Goal: Information Seeking & Learning: Learn about a topic

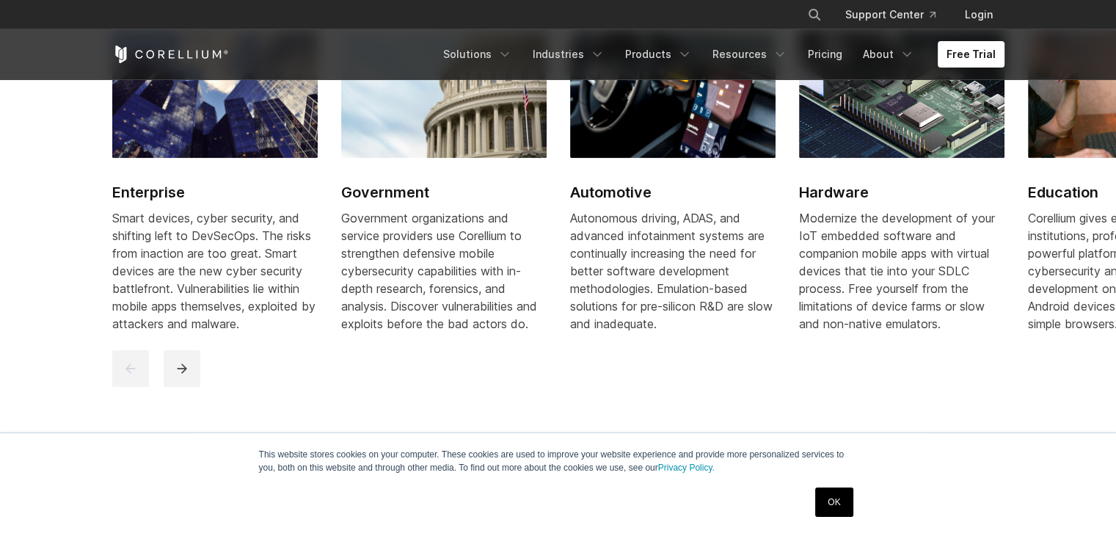
scroll to position [1835, 0]
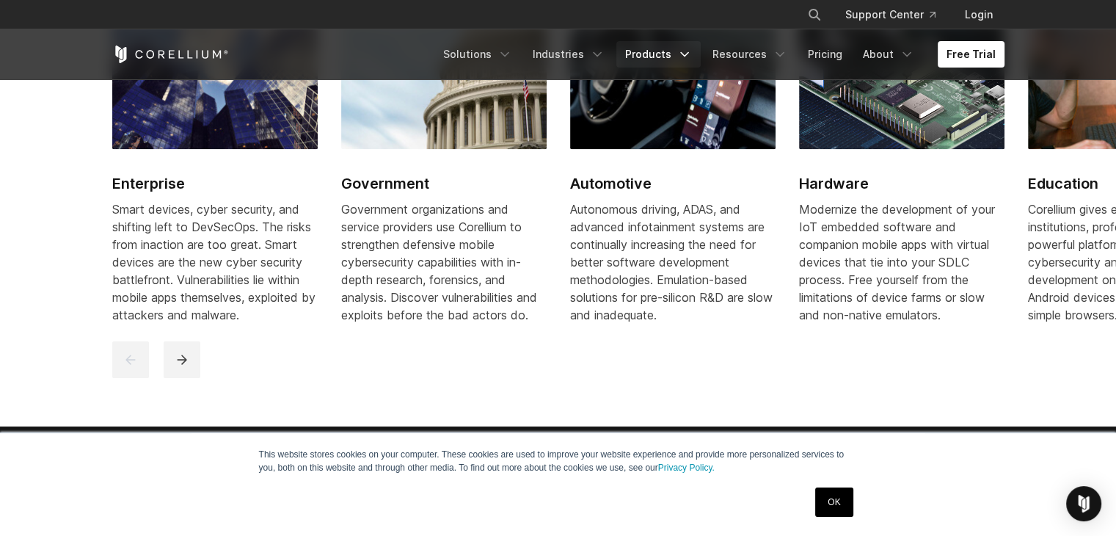
click at [692, 53] on icon "Navigation Menu" at bounding box center [684, 54] width 15 height 15
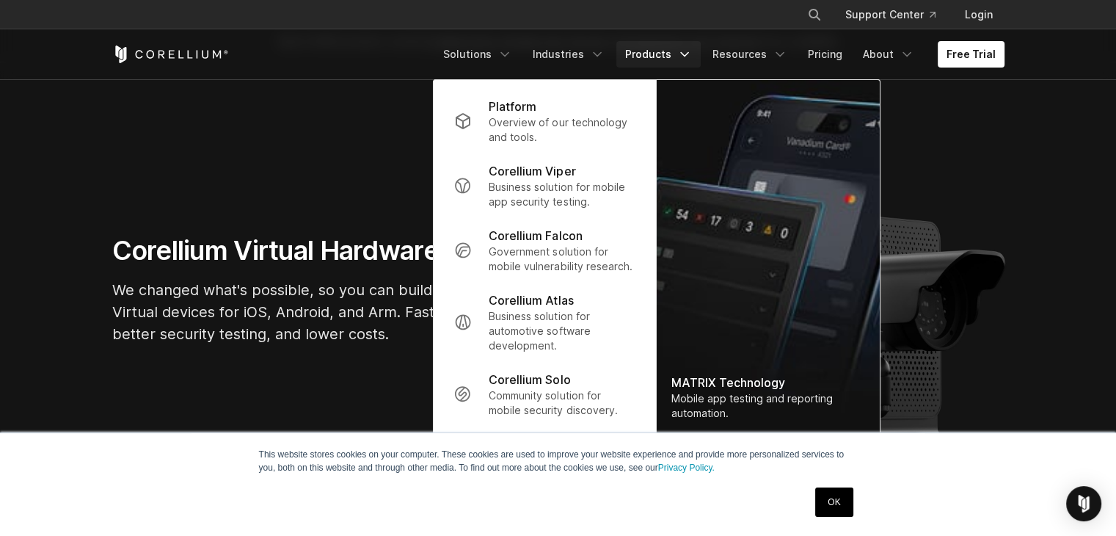
scroll to position [0, 0]
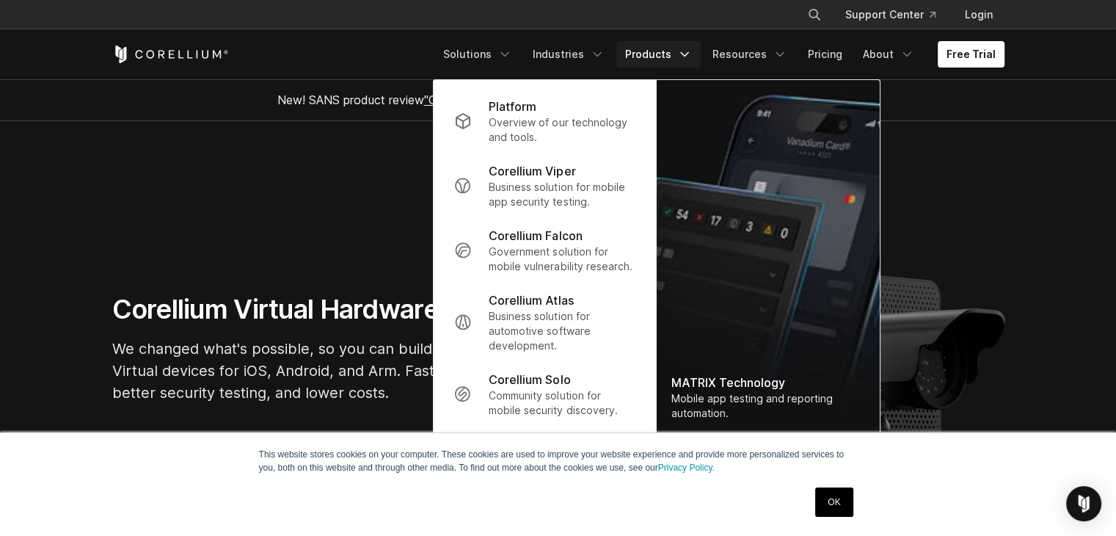
click at [270, 200] on section "Corellium Virtual Hardware We changed what's possible, so you can build what's …" at bounding box center [558, 354] width 1116 height 466
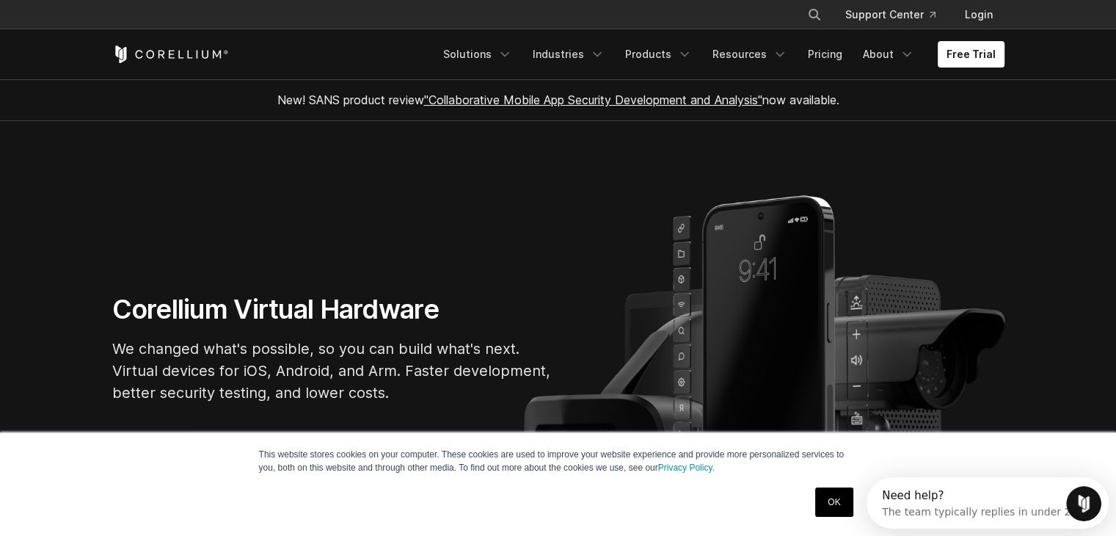
click at [470, 68] on div "Free Trial Solutions IoT" at bounding box center [558, 54] width 893 height 50
click at [473, 67] on link "Solutions" at bounding box center [478, 54] width 87 height 26
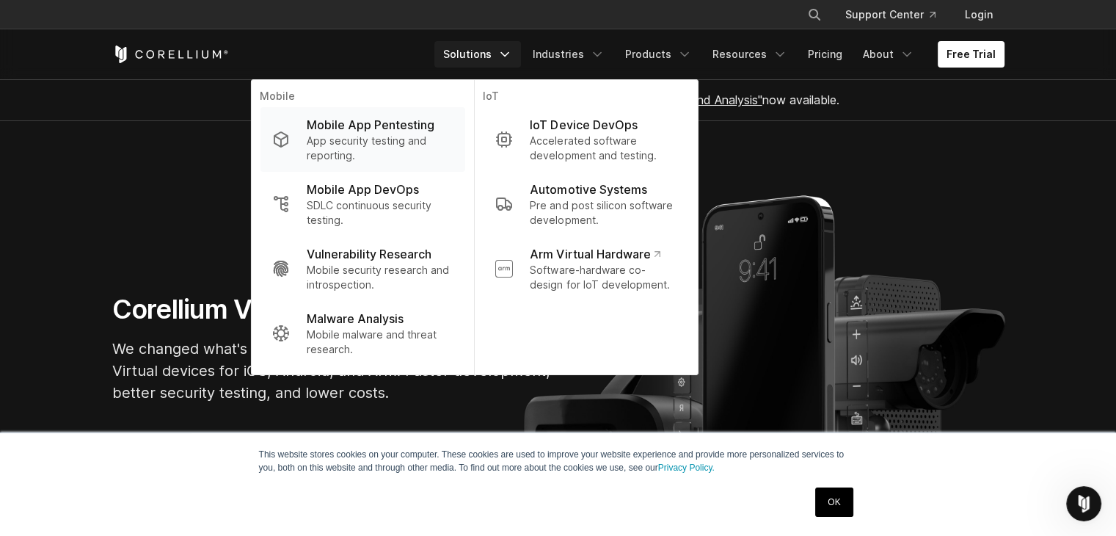
click at [435, 122] on p "Mobile App Pentesting" at bounding box center [371, 125] width 128 height 18
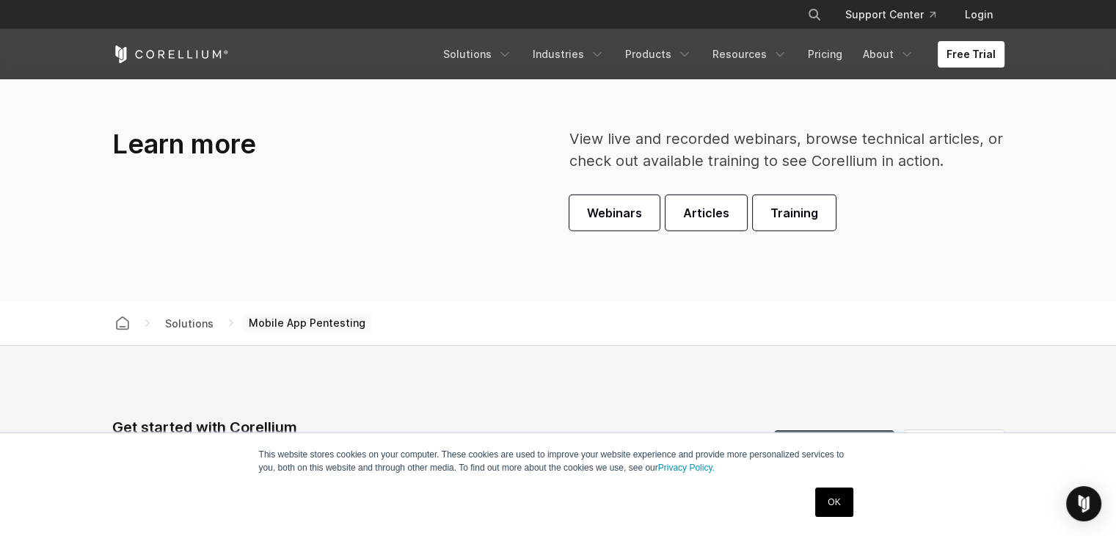
scroll to position [4110, 0]
